Goal: Information Seeking & Learning: Learn about a topic

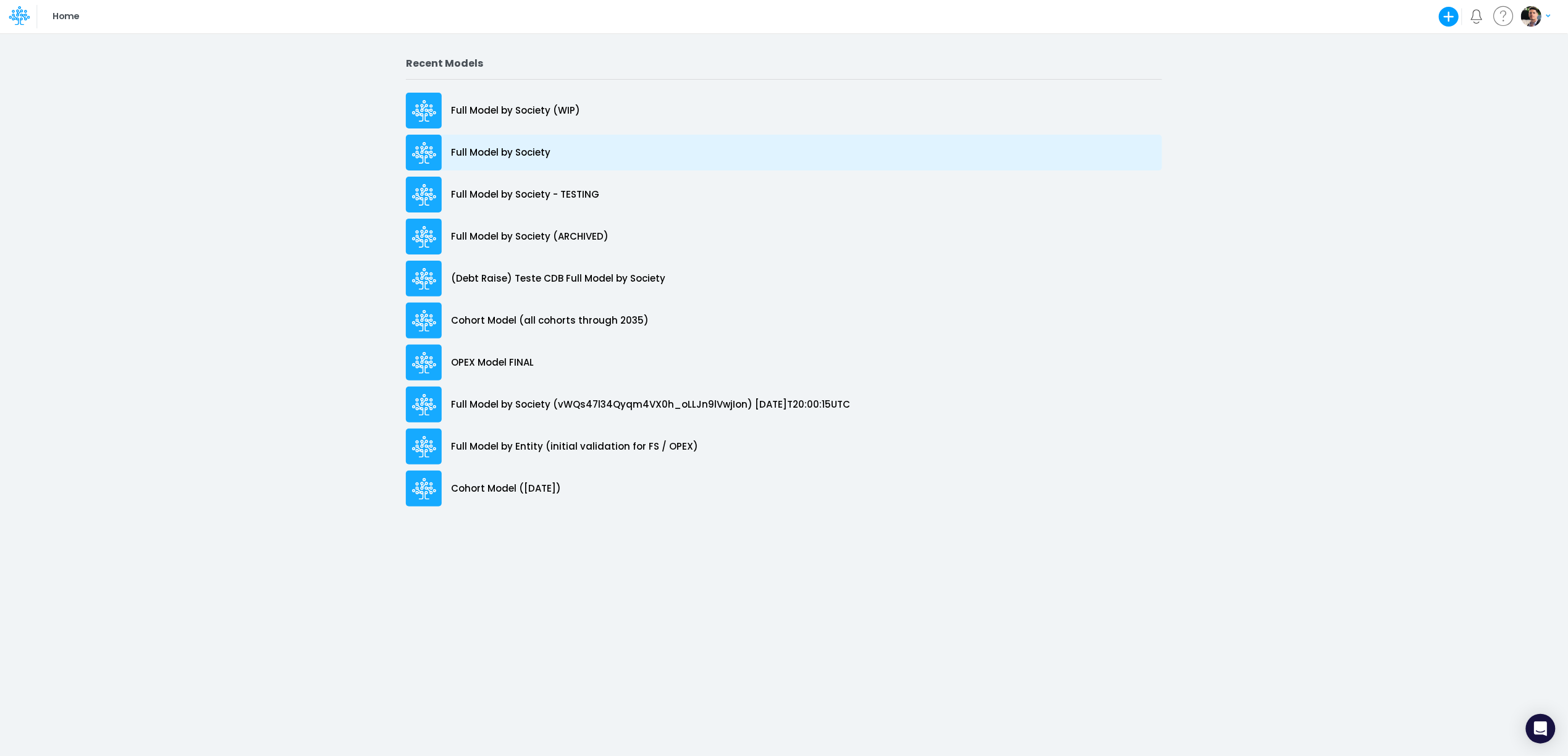
click at [498, 149] on p "Full Model by Society" at bounding box center [500, 153] width 99 height 14
